Goal: Communication & Community: Answer question/provide support

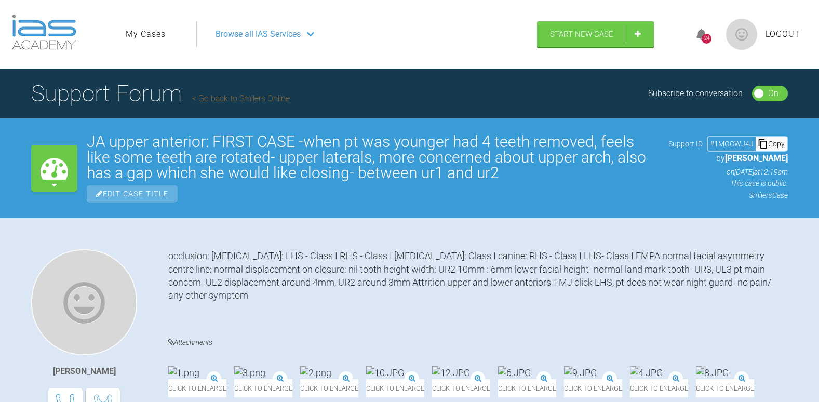
click at [701, 33] on icon at bounding box center [702, 35] width 10 height 12
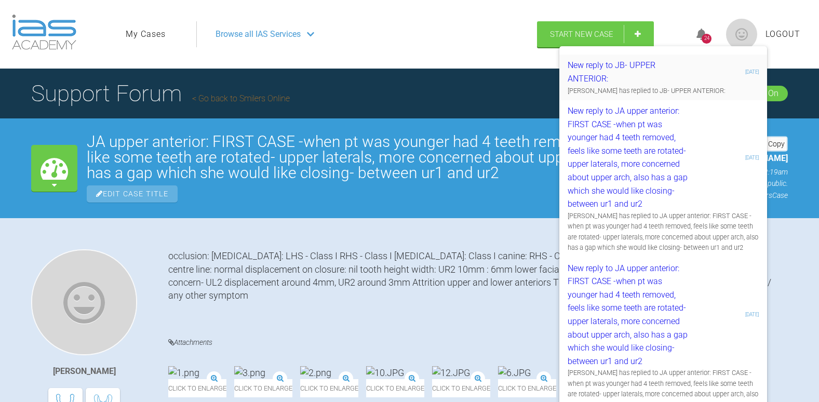
click at [622, 64] on div "New reply to JB- UPPER ANTERIOR:" at bounding box center [630, 72] width 124 height 26
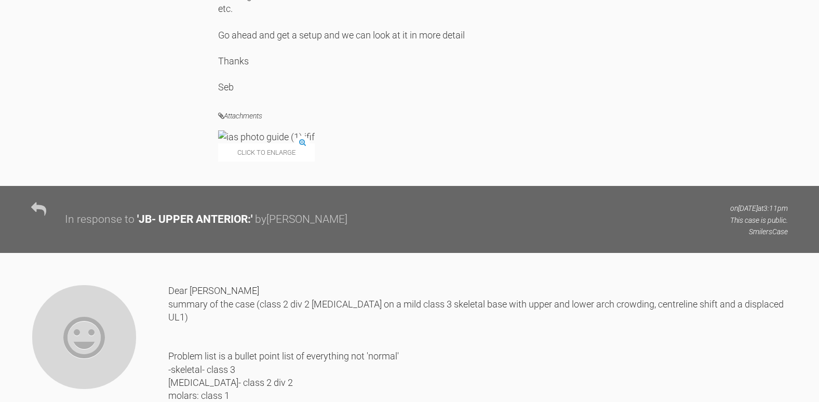
scroll to position [1091, 0]
